Goal: Answer question/provide support: Share knowledge or assist other users

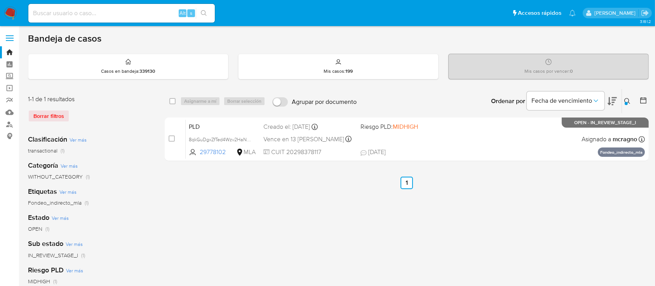
click at [7, 13] on img at bounding box center [10, 13] width 13 height 13
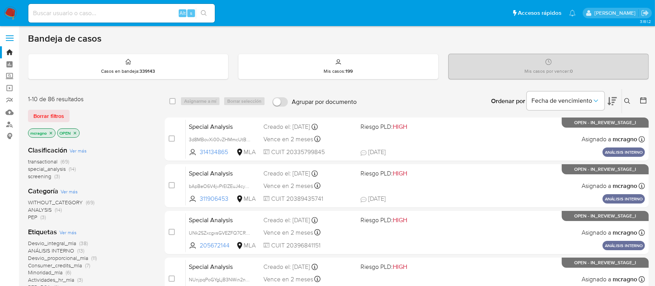
click at [79, 133] on p "OPEN" at bounding box center [69, 133] width 22 height 9
click at [77, 131] on icon "close-filter" at bounding box center [75, 133] width 5 height 5
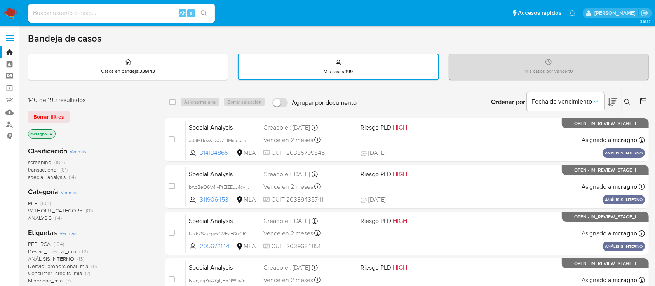
click at [53, 132] on icon "close-filter" at bounding box center [51, 133] width 5 height 5
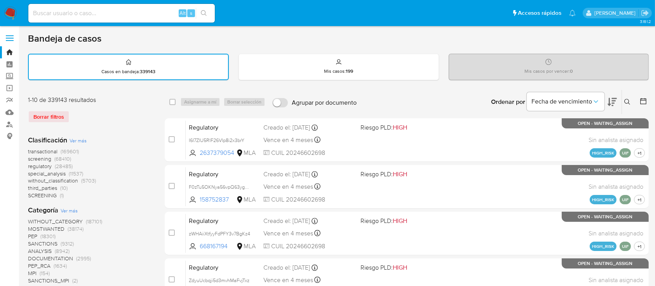
click at [628, 103] on icon at bounding box center [628, 102] width 6 height 6
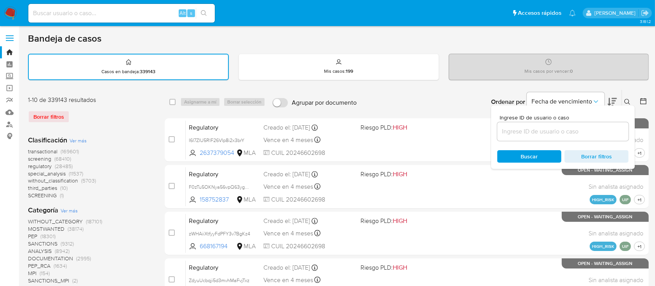
click at [578, 136] on div at bounding box center [563, 131] width 131 height 19
drag, startPoint x: 578, startPoint y: 135, endPoint x: 584, endPoint y: 130, distance: 8.0
click at [578, 135] on input at bounding box center [563, 131] width 131 height 10
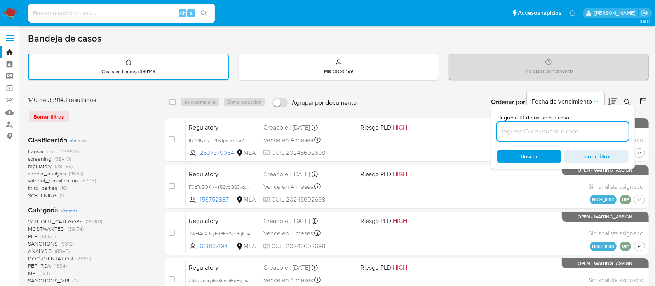
paste input "59068247"
type input "59068247"
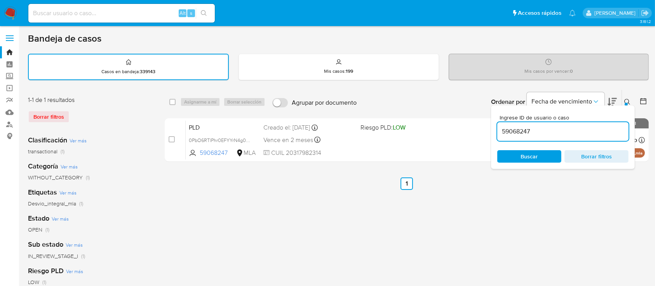
click at [628, 100] on icon at bounding box center [628, 102] width 6 height 6
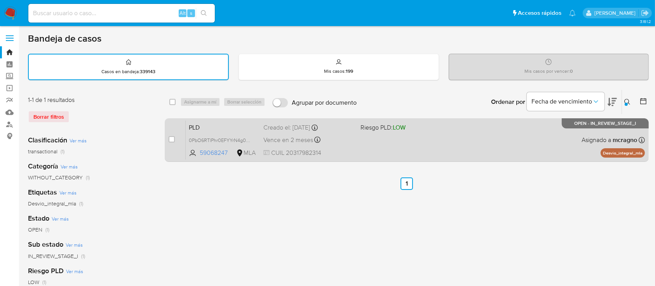
click at [440, 135] on div "PLD 0PbO6RTlPhr0EFYYrN4g0Biv 59068247 MLA Riesgo PLD: LOW Creado el: 12/09/2025…" at bounding box center [415, 139] width 459 height 39
click at [174, 136] on input "checkbox" at bounding box center [172, 139] width 6 height 6
checkbox input "true"
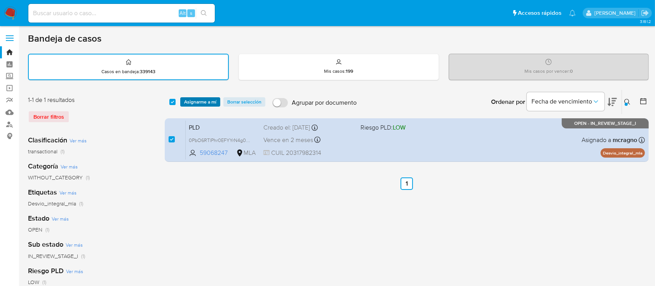
click at [187, 101] on span "Asignarme a mí" at bounding box center [200, 102] width 32 height 8
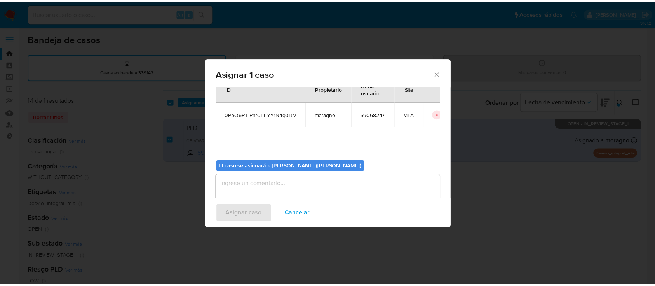
scroll to position [40, 0]
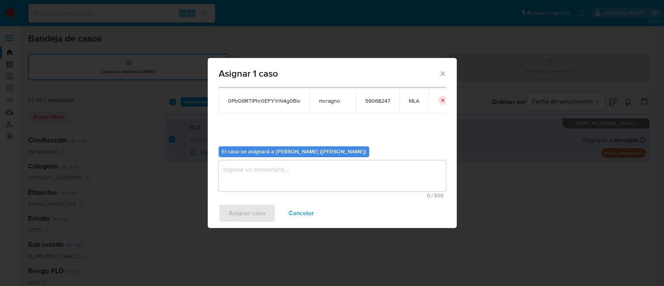
click at [260, 192] on div "0 / 500 500 caracteres restantes" at bounding box center [331, 179] width 227 height 38
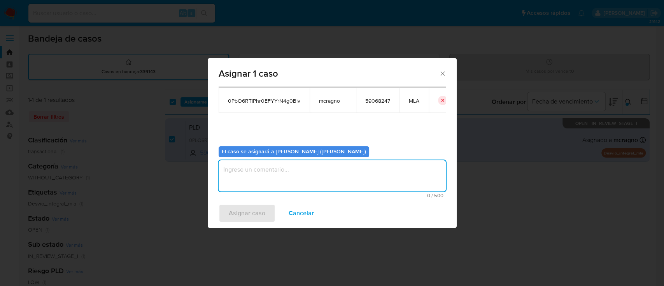
click at [257, 179] on textarea "assign-modal" at bounding box center [331, 175] width 227 height 31
click at [245, 213] on span "Asignar caso" at bounding box center [247, 212] width 37 height 17
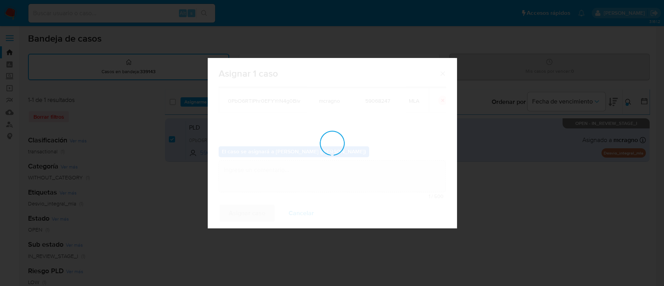
checkbox input "false"
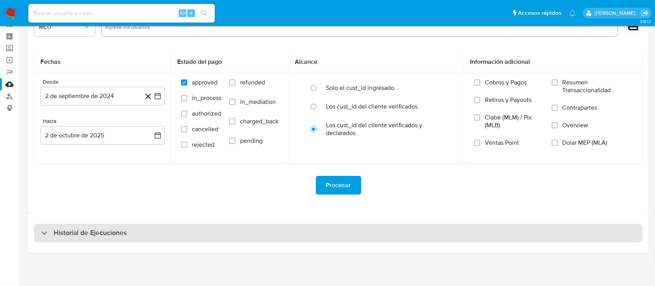
click at [87, 225] on div "Historial de Ejecuciones" at bounding box center [338, 233] width 609 height 19
select select "10"
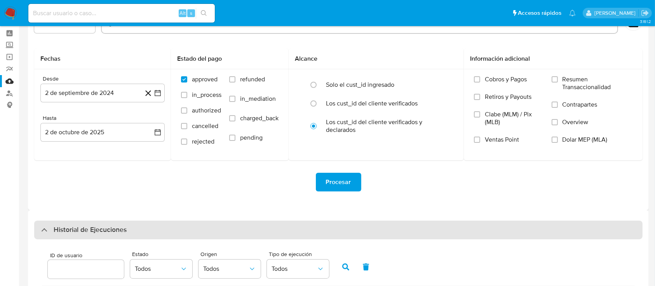
scroll to position [131, 0]
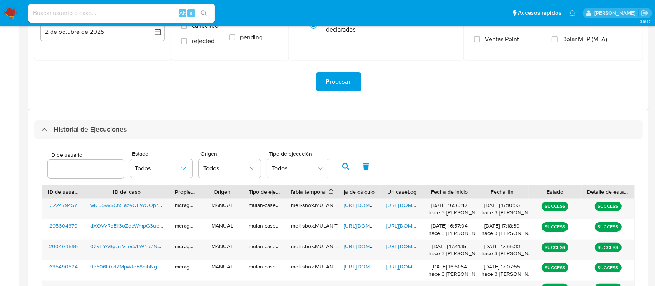
click at [69, 170] on input "number" at bounding box center [86, 169] width 76 height 10
type input "59068247"
click at [348, 163] on icon "button" at bounding box center [345, 166] width 7 height 7
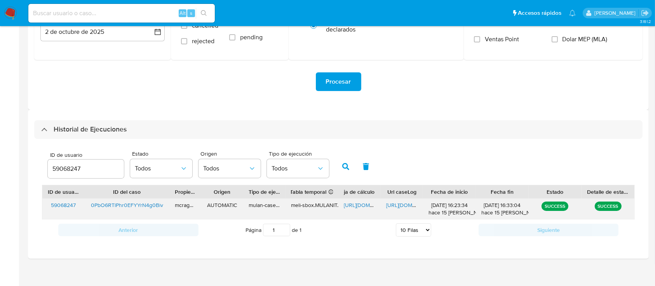
click at [355, 206] on span "https://docs.google.com/spreadsheets/d/17PkPtw7M6TMbS8B5hQq477IfaKyKGxRXrFBMWYu…" at bounding box center [371, 205] width 54 height 8
click at [398, 206] on span "https://docs.google.com/document/d/1Au95fn0kW6SgHXYUPFp8OktrKp2VTVu8Px1Eg2k_sp0…" at bounding box center [413, 205] width 54 height 8
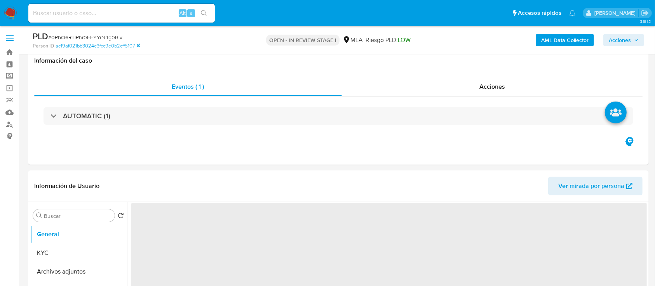
scroll to position [207, 0]
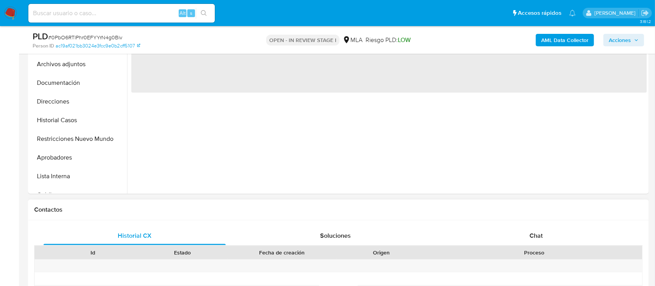
select select "10"
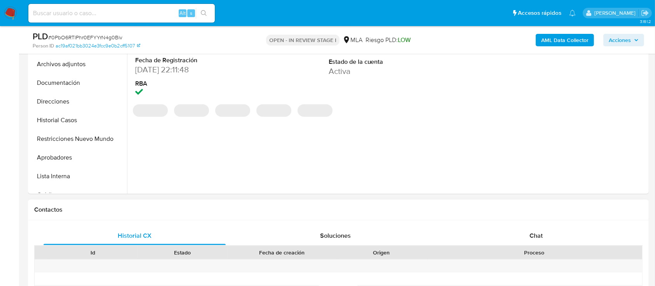
click at [534, 231] on span "Chat" at bounding box center [536, 235] width 13 height 9
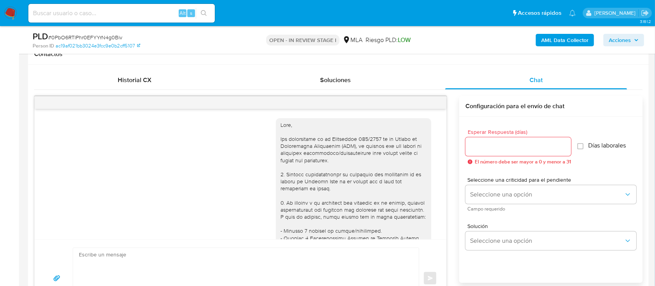
scroll to position [583, 0]
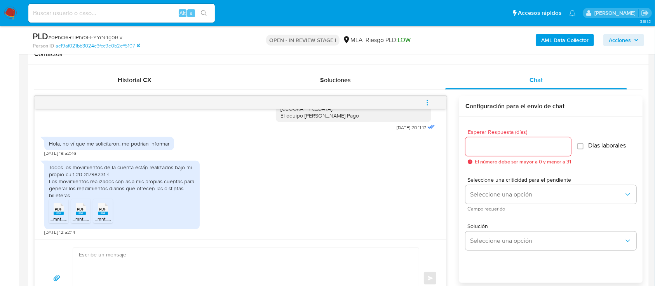
drag, startPoint x: 55, startPoint y: 216, endPoint x: 87, endPoint y: 219, distance: 32.0
click at [56, 215] on span "_mnt_recibos_31798231_2025_Agosto_31798231250825-09-01.pdf" at bounding box center [121, 218] width 141 height 7
click at [77, 214] on rect at bounding box center [81, 212] width 10 height 3
click at [106, 211] on rect at bounding box center [103, 212] width 10 height 3
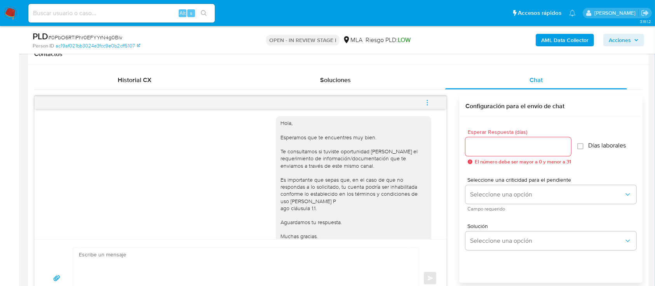
scroll to position [376, 0]
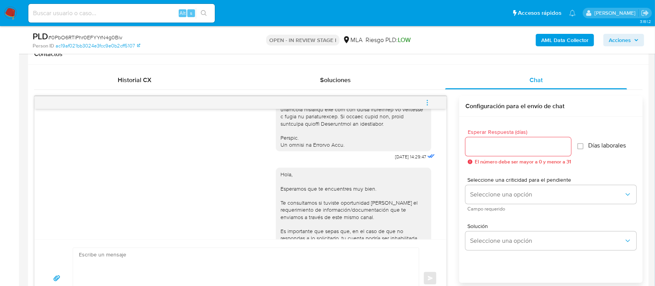
click at [647, 68] on div "Historial CX Soluciones Chat Id Estado Fecha de creación Origen Proceso Anterio…" at bounding box center [338, 194] width 621 height 259
click at [578, 43] on b "AML Data Collector" at bounding box center [564, 40] width 47 height 12
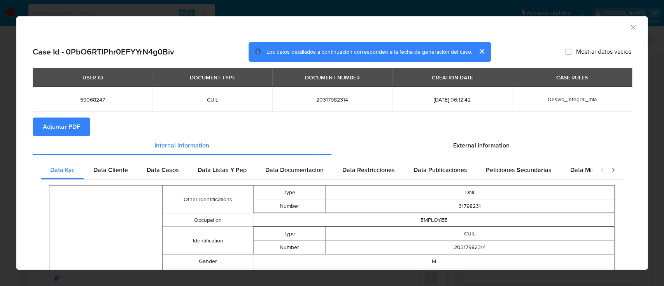
drag, startPoint x: 75, startPoint y: 127, endPoint x: 275, endPoint y: 135, distance: 199.6
click at [75, 127] on span "Adjuntar PDF" at bounding box center [61, 126] width 37 height 17
drag, startPoint x: 626, startPoint y: 29, endPoint x: 627, endPoint y: 35, distance: 6.3
click at [629, 30] on icon "Cerrar ventana" at bounding box center [633, 27] width 8 height 8
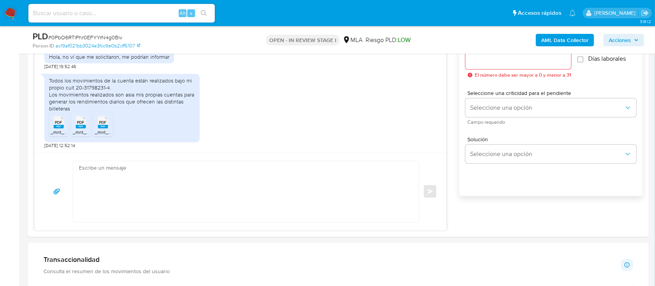
scroll to position [466, 0]
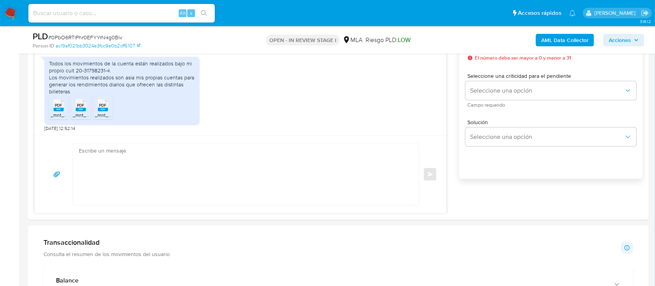
click at [206, 182] on textarea at bounding box center [244, 174] width 330 height 61
paste textarea "Hola, ¡Muchas gracias por tu respuesta! Confirmamos la recepción de la document…"
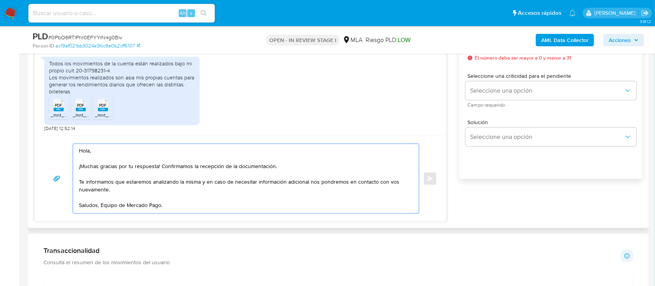
drag, startPoint x: 84, startPoint y: 189, endPoint x: 76, endPoint y: 176, distance: 15.7
click at [76, 176] on div "Hola, ¡Muchas gracias por tu respuesta! Confirmamos la recepción de la document…" at bounding box center [244, 178] width 342 height 69
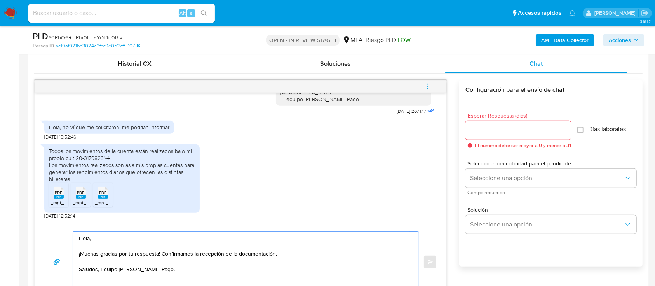
scroll to position [363, 0]
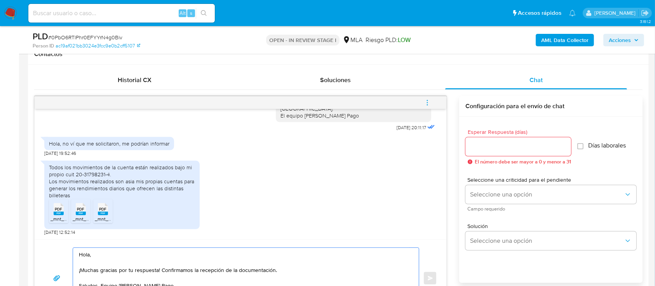
type textarea "Hola, ¡Muchas gracias por tu respuesta! Confirmamos la recepción de la document…"
click at [500, 155] on div at bounding box center [519, 146] width 106 height 19
click at [501, 146] on input "Esperar Respuesta (días)" at bounding box center [519, 146] width 106 height 10
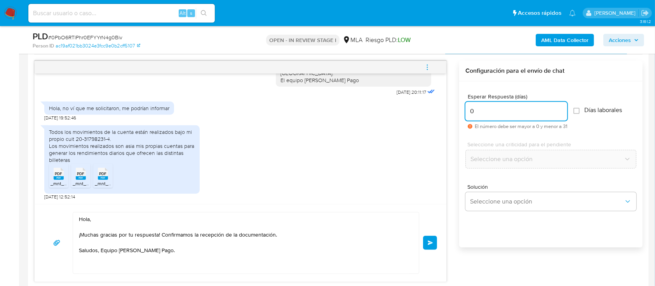
scroll to position [414, 0]
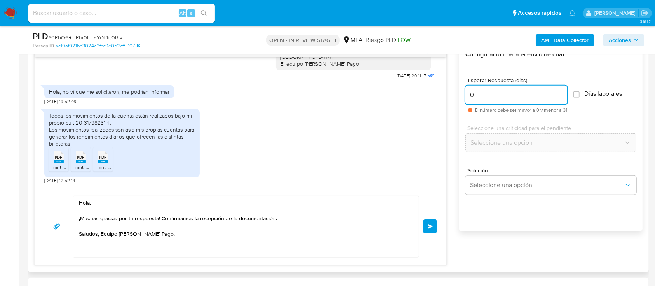
type input "0"
click at [438, 225] on div "Hola, ¡Muchas gracias por tu respuesta! Confirmamos la recepción de la document…" at bounding box center [241, 226] width 412 height 78
click at [435, 224] on button "Enviar" at bounding box center [430, 226] width 14 height 14
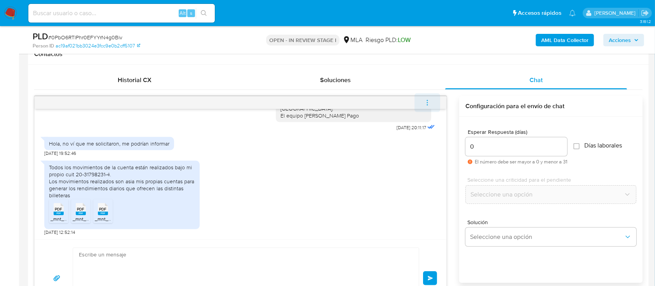
scroll to position [648, 0]
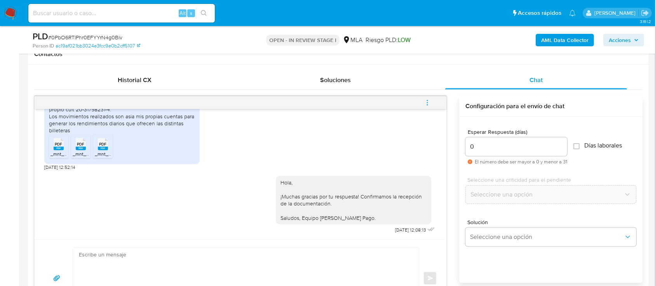
click at [427, 104] on icon "menu-action" at bounding box center [427, 102] width 7 height 7
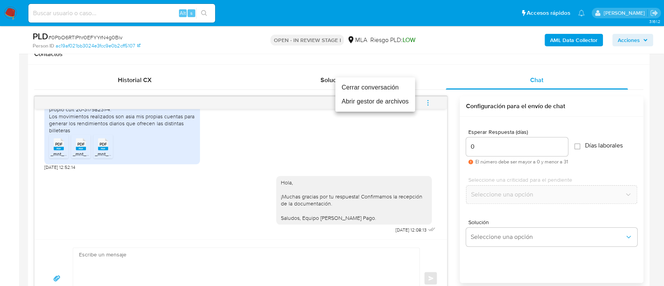
click at [386, 85] on li "Cerrar conversación" at bounding box center [375, 87] width 80 height 14
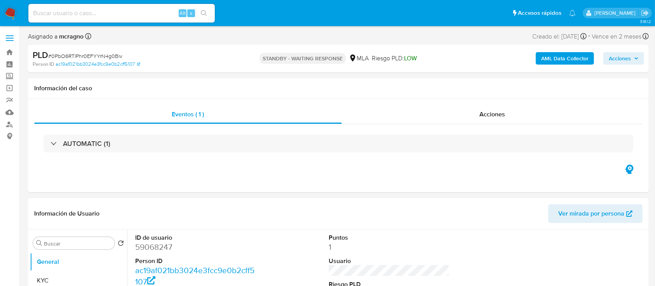
select select "10"
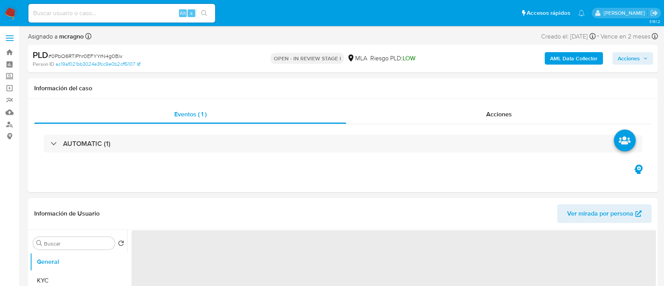
select select "10"
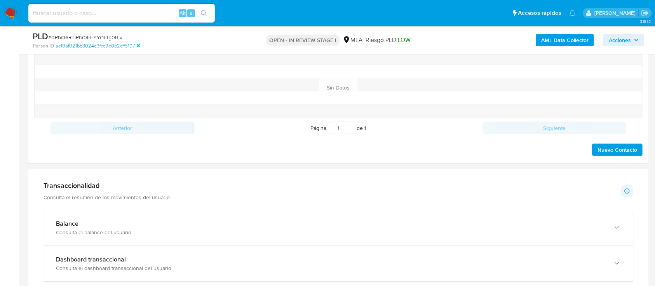
scroll to position [380, 0]
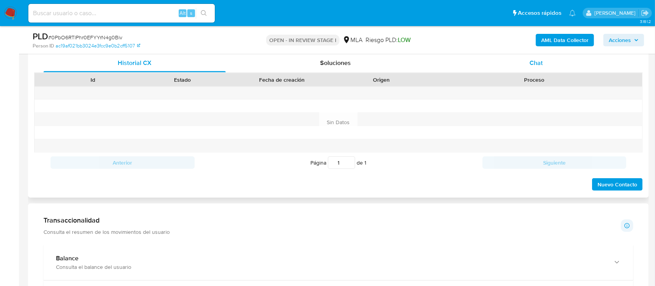
click at [542, 64] on span "Chat" at bounding box center [536, 62] width 13 height 9
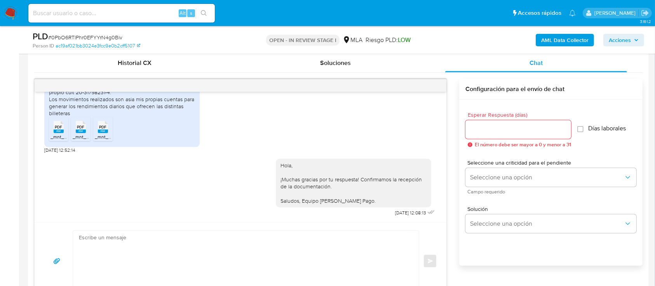
scroll to position [544, 0]
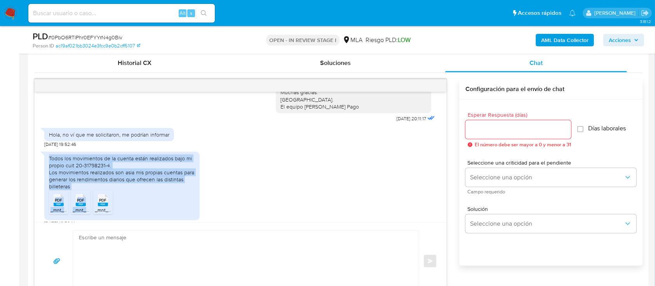
drag, startPoint x: 49, startPoint y: 186, endPoint x: 133, endPoint y: 215, distance: 88.5
click at [133, 215] on div "Todos los movimientos de la cuenta están realizados bajo mi propio cuit 20-3179…" at bounding box center [121, 186] width 155 height 68
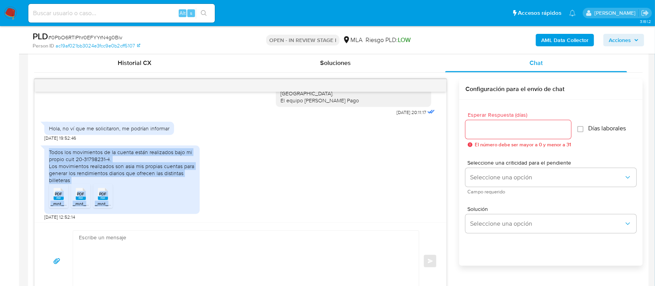
click at [100, 184] on div "Todos los movimientos de la cuenta están realizados bajo mi propio cuit 20-3179…" at bounding box center [122, 165] width 146 height 35
drag, startPoint x: 77, startPoint y: 198, endPoint x: 47, endPoint y: 175, distance: 37.3
click at [47, 175] on div "Todos los movimientos de la cuenta están realizados bajo mi propio cuit 20-3179…" at bounding box center [121, 179] width 155 height 68
copy div "Todos los movimientos de la cuenta están realizados bajo mi propio cuit 20-3179…"
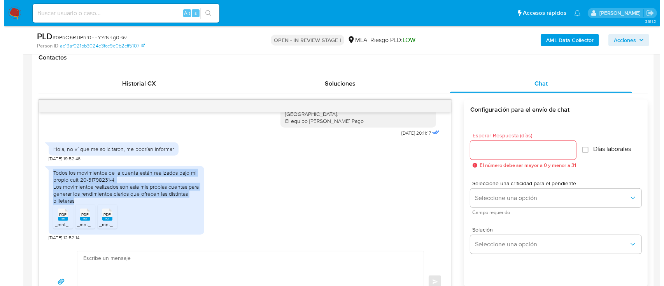
scroll to position [173, 0]
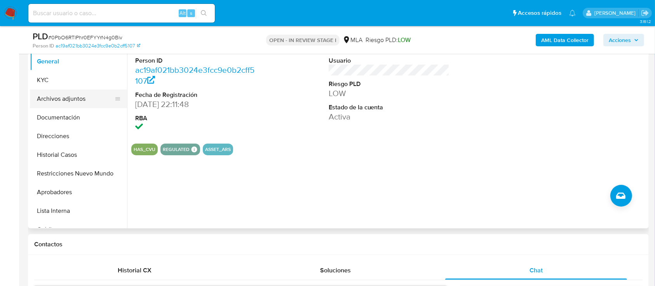
click at [66, 103] on button "Archivos adjuntos" at bounding box center [75, 98] width 91 height 19
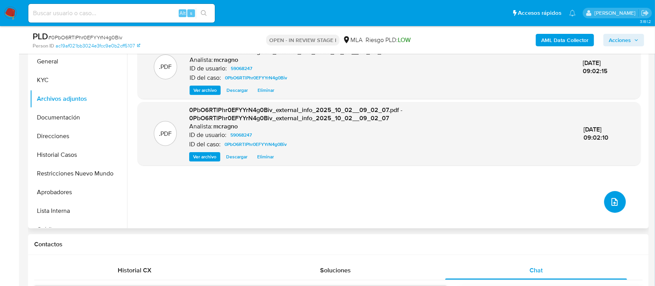
click at [604, 199] on button "upload-file" at bounding box center [615, 202] width 22 height 22
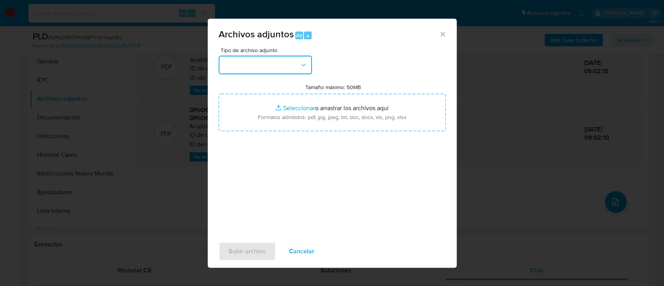
drag, startPoint x: 297, startPoint y: 57, endPoint x: 297, endPoint y: 71, distance: 14.0
click at [297, 58] on button "button" at bounding box center [264, 65] width 93 height 19
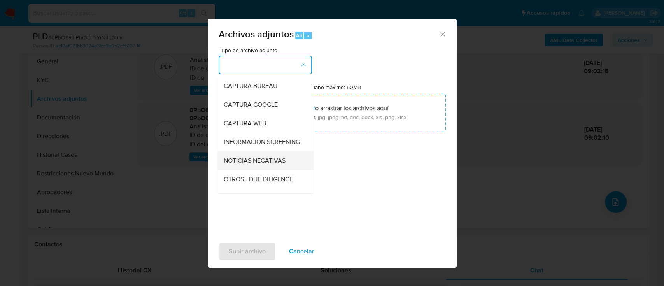
scroll to position [52, 0]
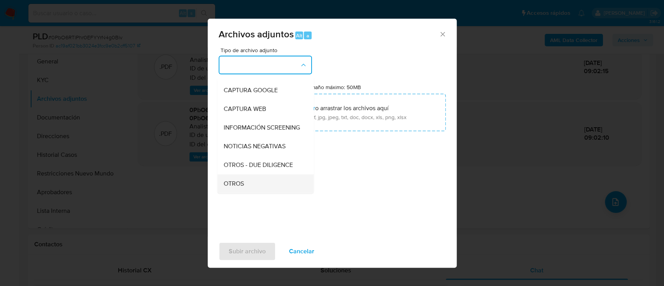
click at [242, 186] on span "OTROS" at bounding box center [233, 184] width 20 height 8
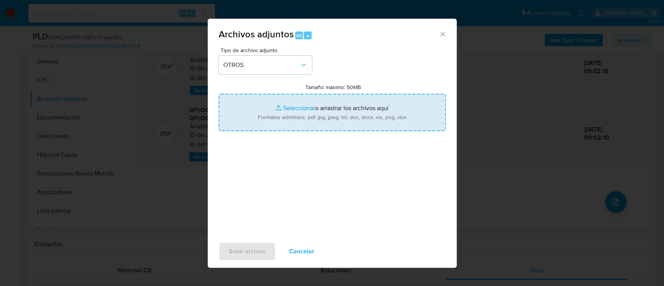
click at [311, 120] on input "Tamaño máximo: 50MB Seleccionar archivos" at bounding box center [331, 112] width 227 height 37
type input "C:\fakepath\59068247 - Movimientos.xlsx"
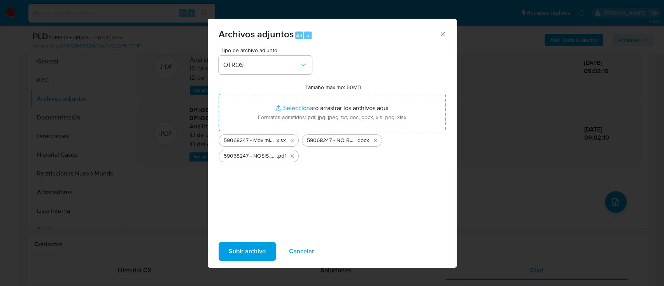
click at [253, 243] on span "Subir archivo" at bounding box center [247, 251] width 37 height 17
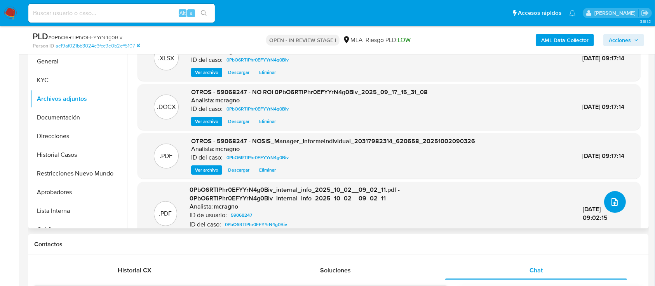
click at [610, 204] on icon "upload-file" at bounding box center [614, 201] width 9 height 9
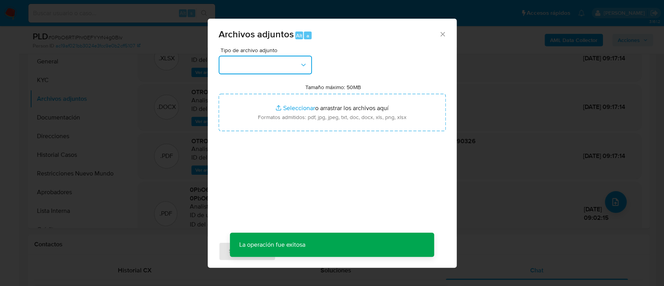
click at [281, 61] on button "button" at bounding box center [264, 65] width 93 height 19
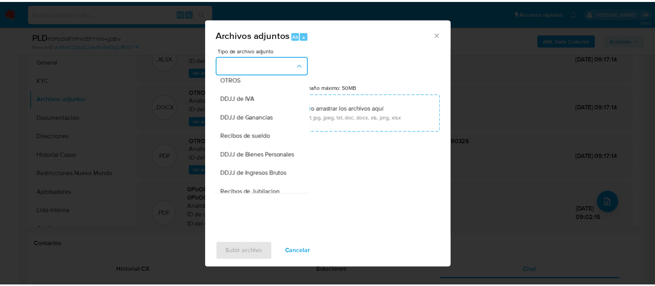
scroll to position [207, 0]
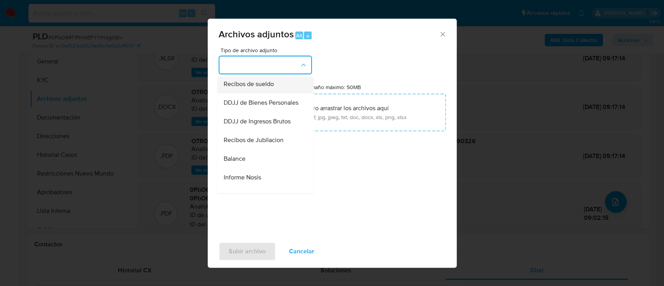
click at [271, 88] on span "Recibos de sueldo" at bounding box center [248, 84] width 50 height 8
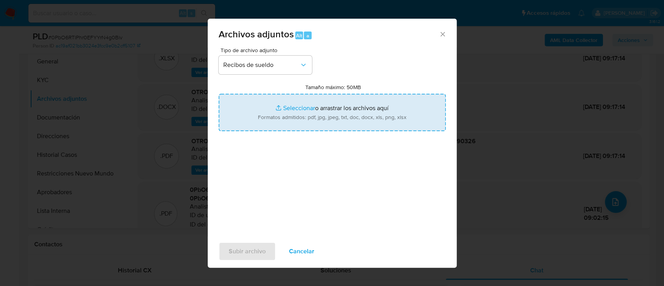
click at [361, 120] on input "Tamaño máximo: 50MB Seleccionar archivos" at bounding box center [331, 112] width 227 height 37
type input "C:\fakepath\59068247 - Recibos de sueldo junio – agosto 2025.pdf"
click at [266, 253] on button "Subir archivo" at bounding box center [246, 251] width 57 height 19
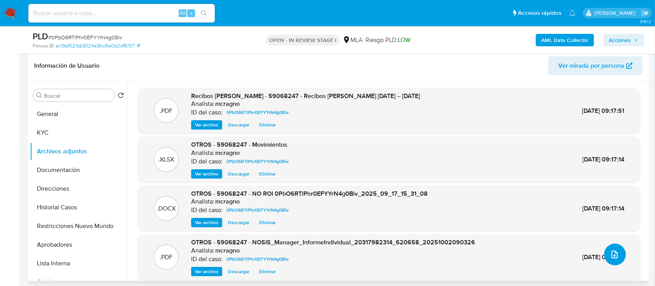
scroll to position [69, 0]
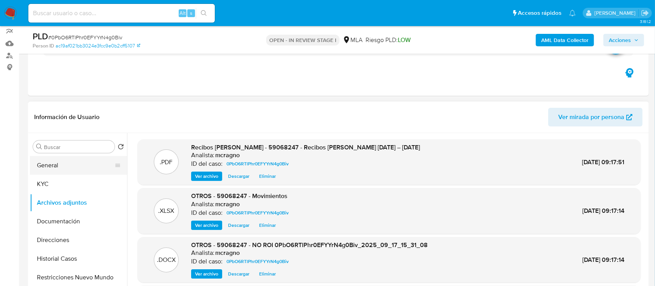
click at [72, 166] on button "General" at bounding box center [75, 165] width 91 height 19
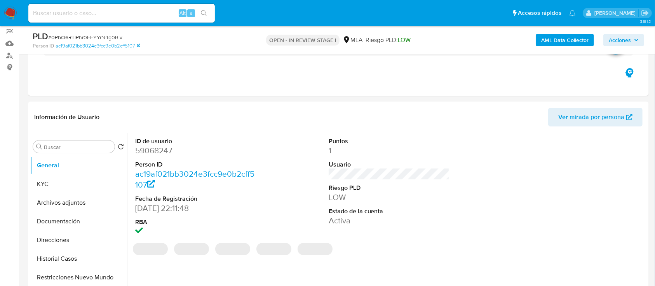
click at [623, 37] on span "Acciones" at bounding box center [620, 40] width 22 height 12
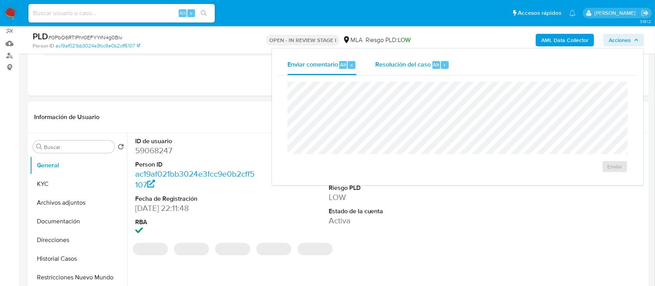
click at [419, 70] on div "Resolución del caso Alt r" at bounding box center [412, 65] width 74 height 20
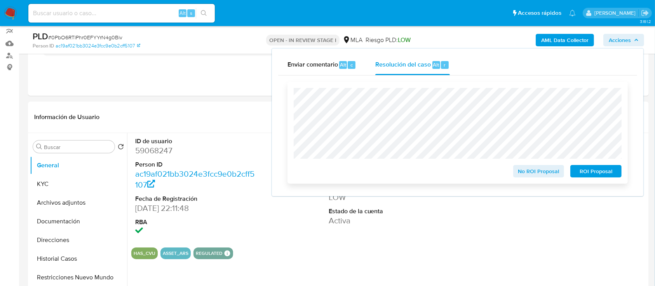
click at [536, 176] on span "No ROI Proposal" at bounding box center [539, 171] width 40 height 11
